Goal: Obtain resource: Obtain resource

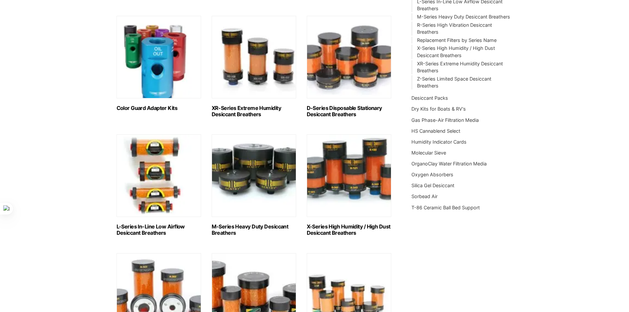
scroll to position [165, 0]
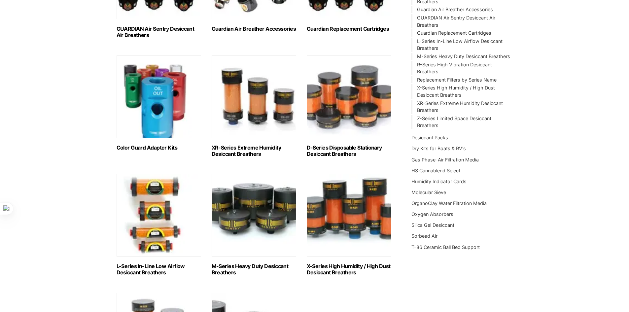
click at [161, 97] on img "Visit product category Color Guard Adapter Kits" at bounding box center [159, 96] width 85 height 83
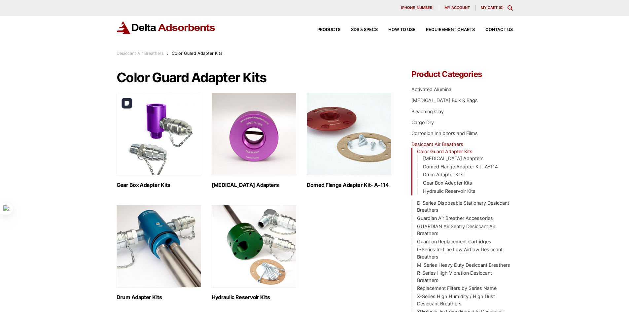
click at [167, 131] on img "Visit product category Gear Box Adapter Kits" at bounding box center [159, 134] width 85 height 83
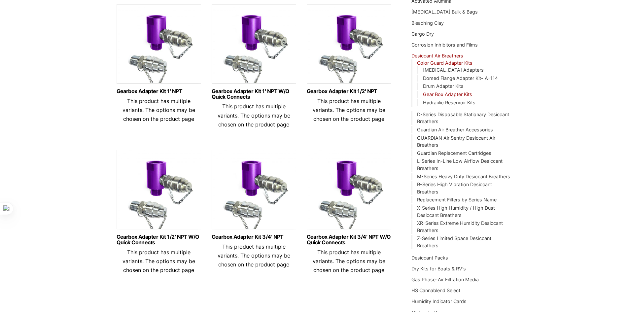
scroll to position [66, 0]
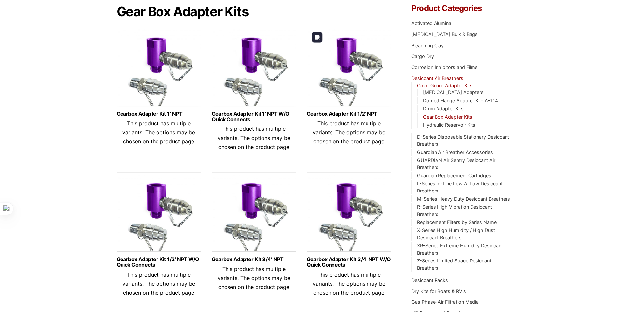
click at [356, 61] on img at bounding box center [349, 68] width 85 height 83
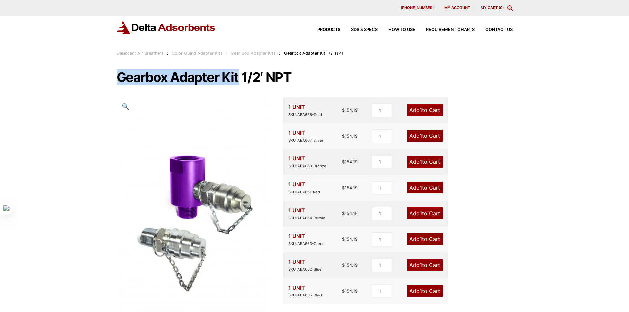
drag, startPoint x: 119, startPoint y: 77, endPoint x: 240, endPoint y: 78, distance: 121.5
click at [240, 78] on h1 "Gearbox Adapter Kit 1/2′ NPT" at bounding box center [315, 77] width 396 height 14
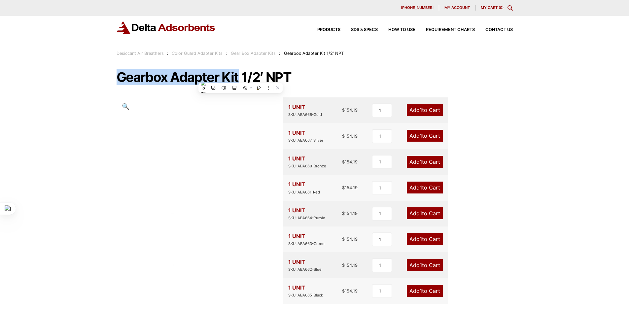
copy h1 "Gearbox Adapter Kit"
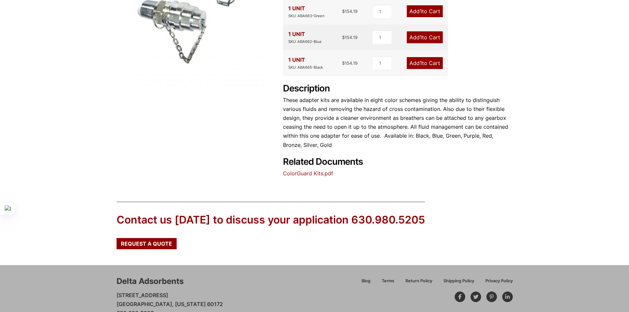
scroll to position [253, 0]
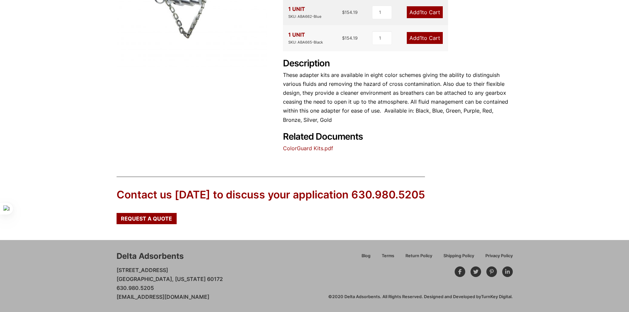
click at [320, 150] on link "ColorGuard Kits.pdf" at bounding box center [308, 148] width 50 height 7
